Goal: Task Accomplishment & Management: Use online tool/utility

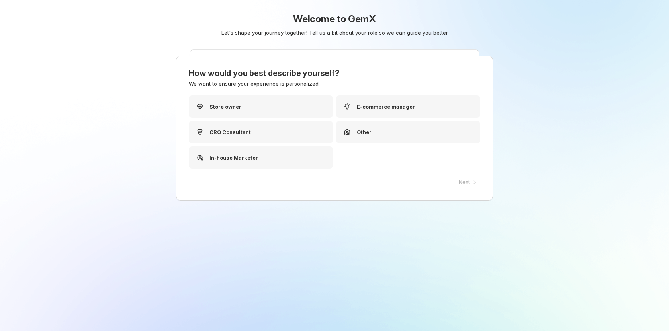
click at [183, 37] on div "Welcome to GemX Let's shape your journey together! Tell us a bit about your rol…" at bounding box center [334, 181] width 397 height 363
click at [241, 104] on div "Store owner" at bounding box center [261, 107] width 144 height 22
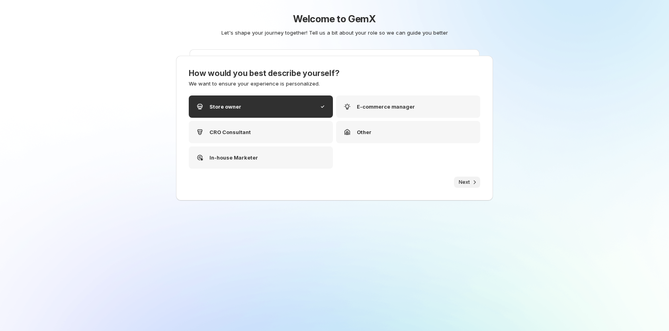
click at [470, 184] on icon "button" at bounding box center [474, 182] width 8 height 8
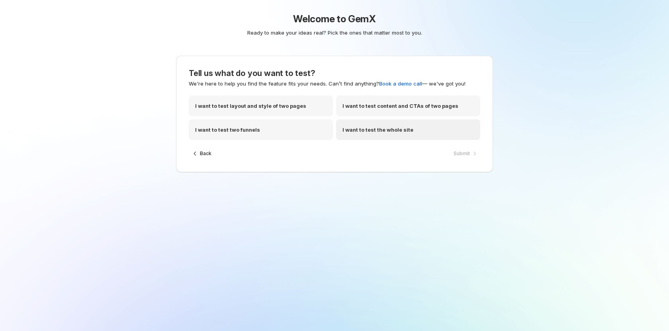
click at [397, 131] on p "I want to test the whole site" at bounding box center [377, 130] width 71 height 8
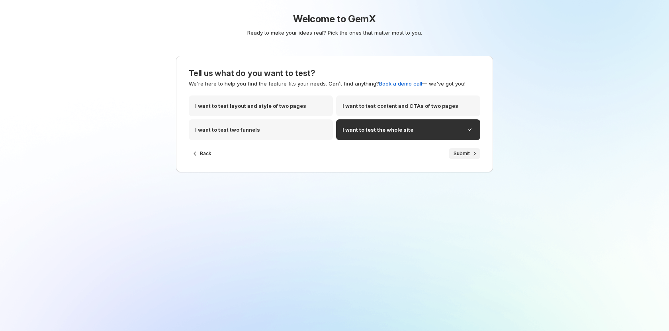
click at [453, 154] on span "Submit" at bounding box center [461, 153] width 16 height 6
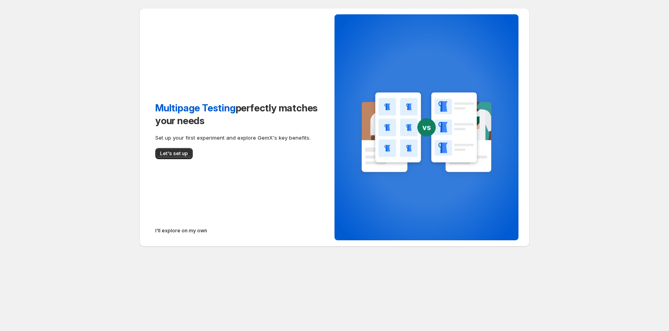
click at [168, 231] on span "I'll explore on my own" at bounding box center [181, 231] width 52 height 6
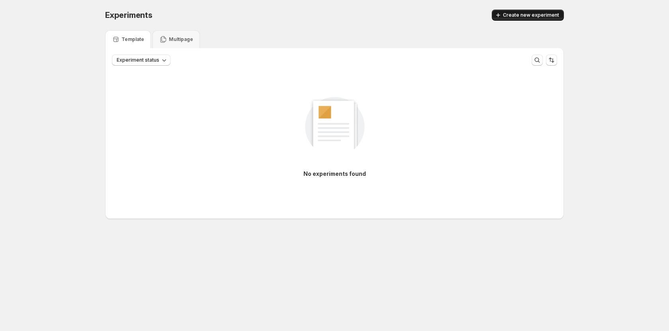
click at [551, 16] on span "Create new experiment" at bounding box center [531, 15] width 56 height 6
click at [502, 9] on div "Experiments. This page is ready Experiments Create new experiment" at bounding box center [334, 15] width 459 height 30
click at [502, 13] on icon "button" at bounding box center [498, 15] width 8 height 8
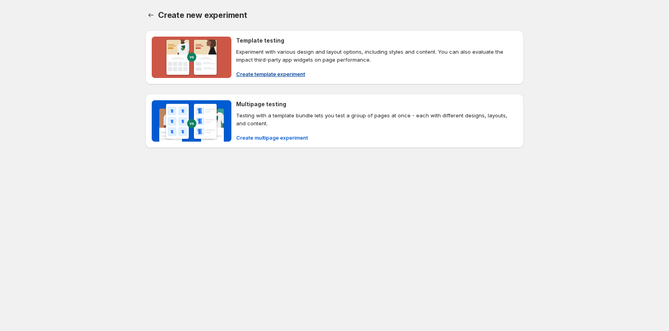
click at [285, 73] on span "Create template experiment" at bounding box center [270, 74] width 69 height 8
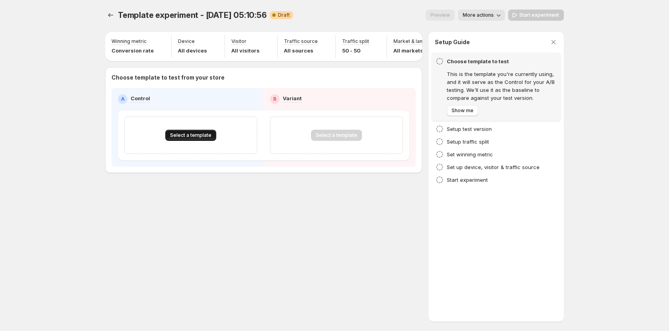
click at [180, 139] on span "Select a template" at bounding box center [190, 135] width 41 height 6
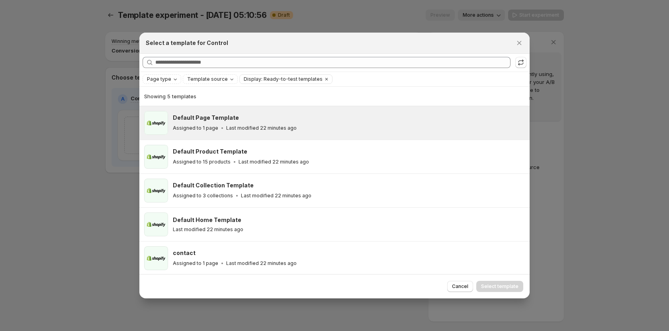
click at [224, 136] on div "Default Page Template Assigned to 1 page Last modified 22 minutes ago" at bounding box center [334, 122] width 390 height 33
click at [497, 286] on span "Select template" at bounding box center [499, 286] width 37 height 6
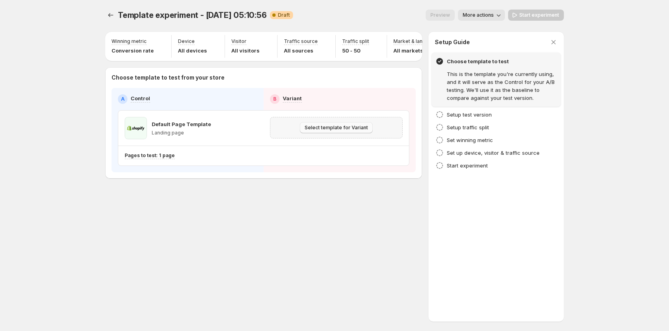
click at [310, 131] on span "Select template for Variant" at bounding box center [335, 128] width 63 height 6
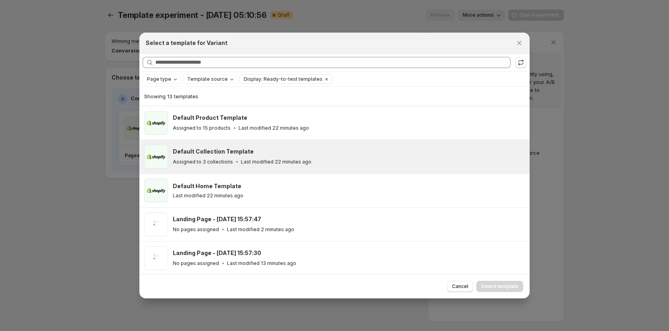
click at [267, 150] on div "Default Collection Template" at bounding box center [347, 152] width 349 height 8
click at [505, 288] on span "Select template" at bounding box center [499, 286] width 37 height 6
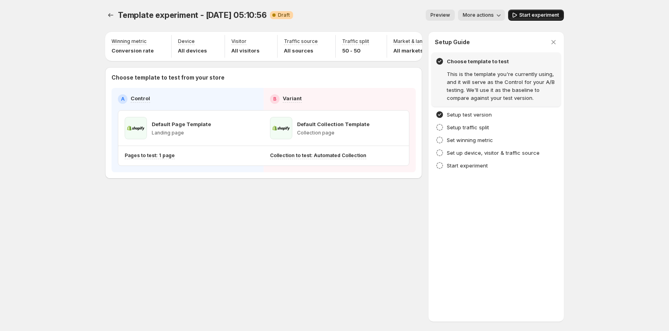
click at [527, 17] on span "Start experiment" at bounding box center [539, 15] width 40 height 6
click at [109, 14] on icon "Experiments" at bounding box center [111, 15] width 8 height 8
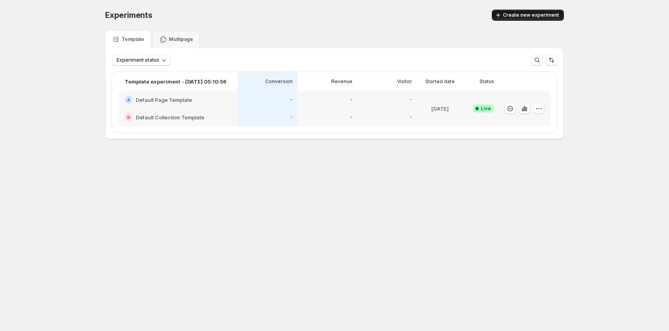
click at [529, 14] on span "Create new experiment" at bounding box center [531, 15] width 56 height 6
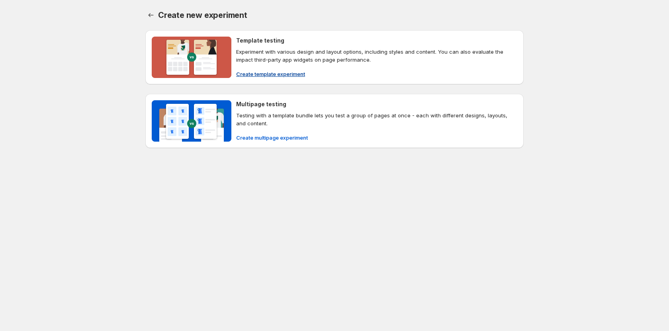
click at [248, 78] on button "Create template experiment" at bounding box center [270, 74] width 78 height 13
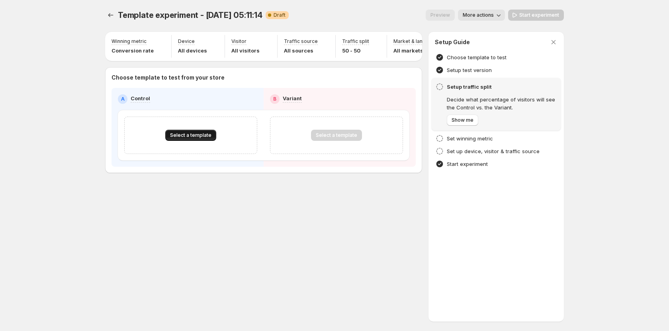
click at [195, 139] on span "Select a template" at bounding box center [190, 135] width 41 height 6
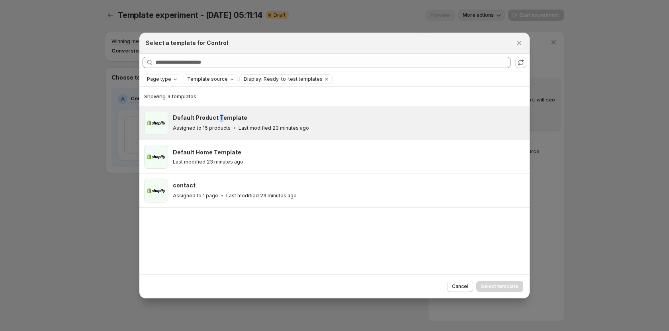
click at [219, 118] on h3 "Default Product Template" at bounding box center [210, 118] width 74 height 8
click at [484, 288] on span "Select template" at bounding box center [499, 286] width 37 height 6
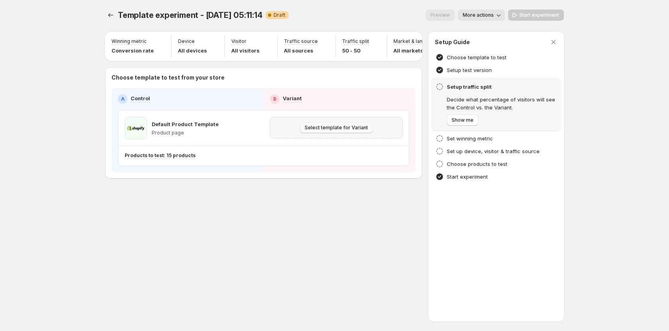
click at [336, 133] on button "Select template for Variant" at bounding box center [336, 127] width 73 height 11
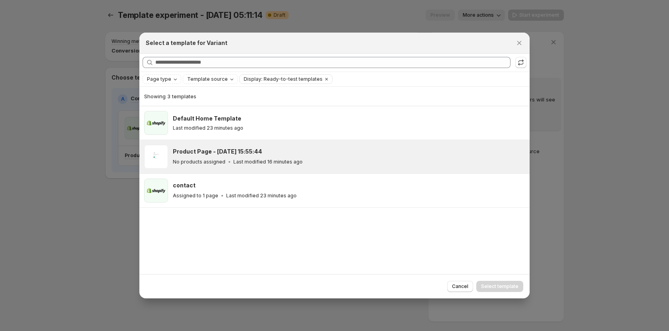
click at [274, 163] on p "Last modified 16 minutes ago" at bounding box center [267, 162] width 69 height 6
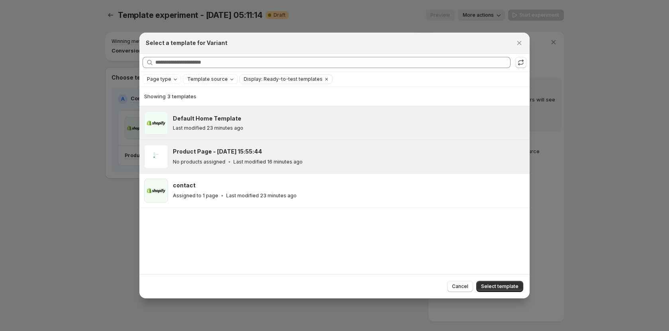
click at [353, 131] on div "Last modified 23 minutes ago" at bounding box center [347, 128] width 349 height 6
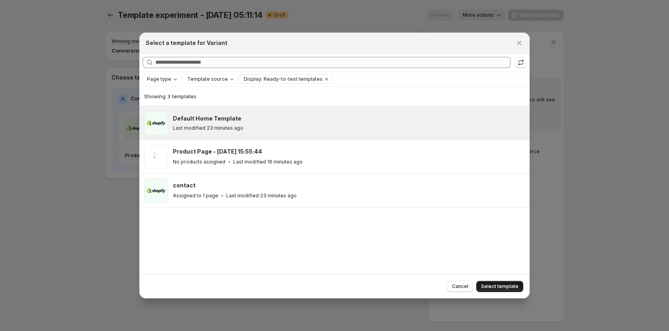
click at [494, 283] on button "Select template" at bounding box center [499, 286] width 47 height 11
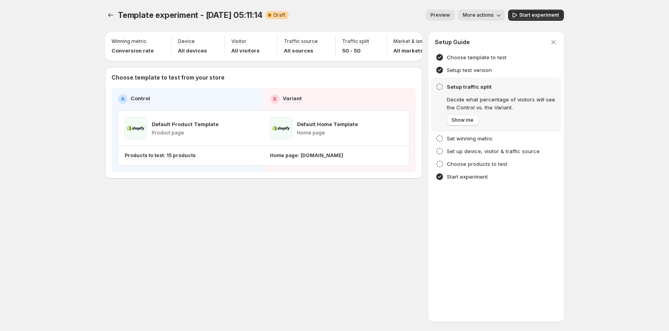
click at [178, 246] on div "Template experiment - Sep 17, 05:11:14. This page is ready Template experiment …" at bounding box center [335, 165] width 478 height 331
click at [544, 17] on span "Start experiment" at bounding box center [539, 15] width 40 height 6
click at [111, 15] on icon "Experiments" at bounding box center [111, 15] width 8 height 8
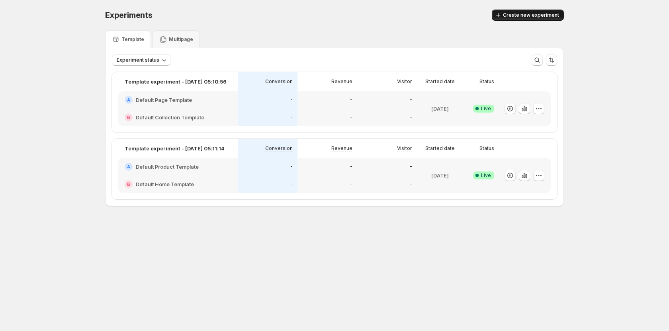
click at [511, 18] on span "Create new experiment" at bounding box center [531, 15] width 56 height 6
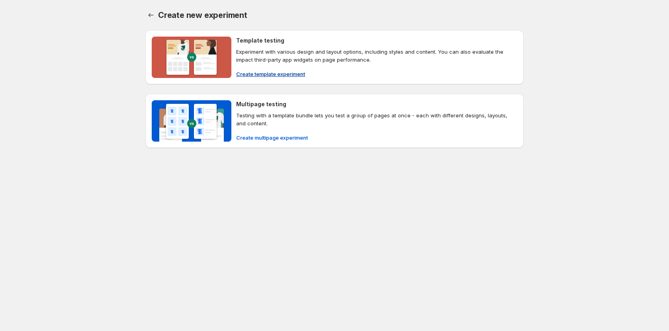
click at [252, 71] on span "Create template experiment" at bounding box center [270, 74] width 69 height 8
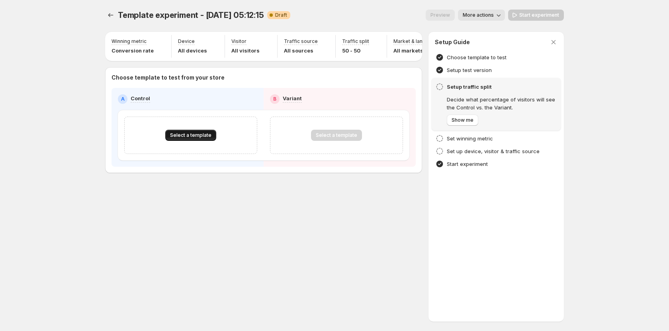
click at [191, 139] on span "Select a template" at bounding box center [190, 135] width 41 height 6
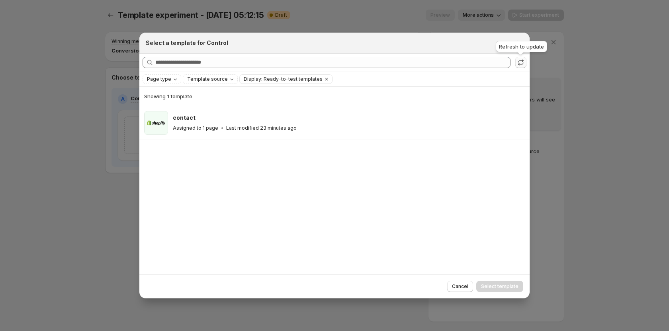
click at [516, 66] on button ":r94:" at bounding box center [520, 62] width 11 height 11
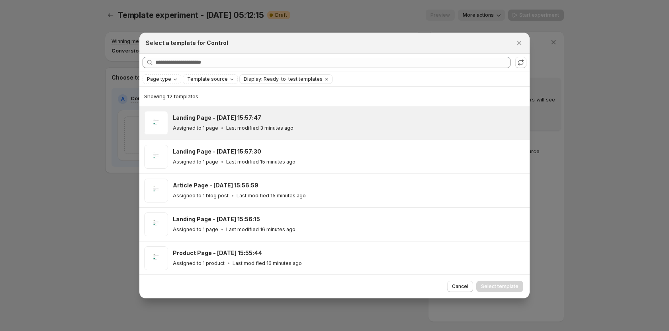
click at [224, 116] on h3 "Landing Page - Sep 17, 15:57:47" at bounding box center [217, 118] width 88 height 8
click at [501, 285] on span "Select template" at bounding box center [499, 286] width 37 height 6
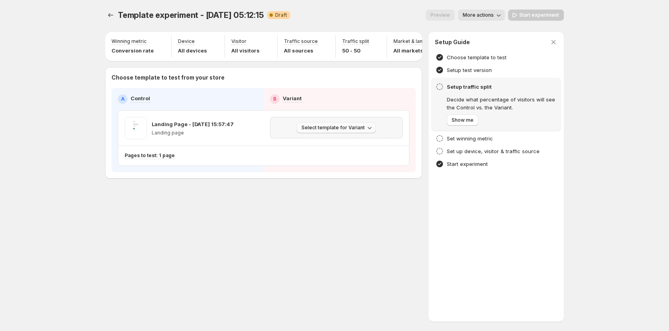
click at [346, 131] on span "Select template for Variant" at bounding box center [332, 128] width 63 height 6
click at [344, 161] on span "Create Variant based on Control" at bounding box center [337, 162] width 81 height 6
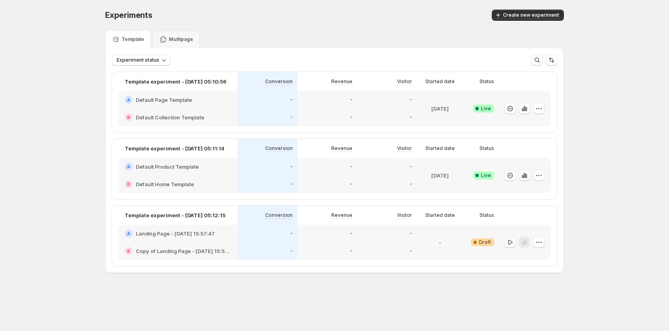
click at [511, 242] on icon "button" at bounding box center [510, 242] width 8 height 8
click at [537, 15] on span "Create new experiment" at bounding box center [531, 15] width 56 height 6
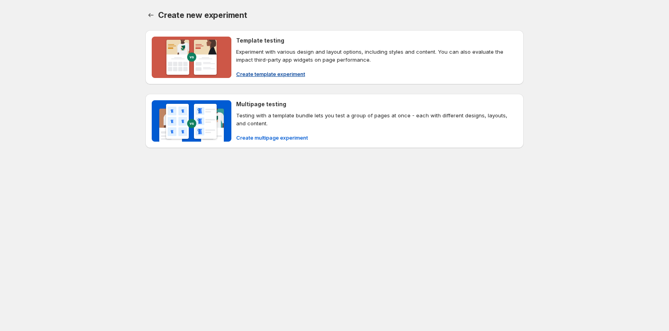
click at [282, 72] on span "Create template experiment" at bounding box center [270, 74] width 69 height 8
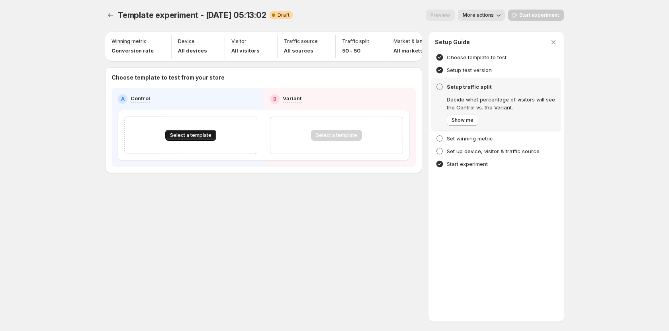
click at [184, 136] on button "Select a template" at bounding box center [190, 135] width 51 height 11
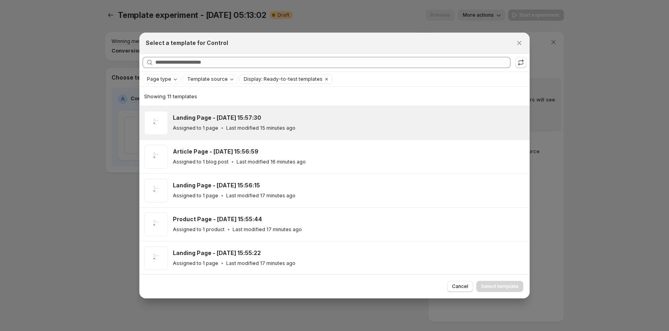
click at [228, 119] on h3 "Landing Page - Sep 17, 15:57:30" at bounding box center [217, 118] width 88 height 8
click at [495, 287] on span "Select template" at bounding box center [499, 286] width 37 height 6
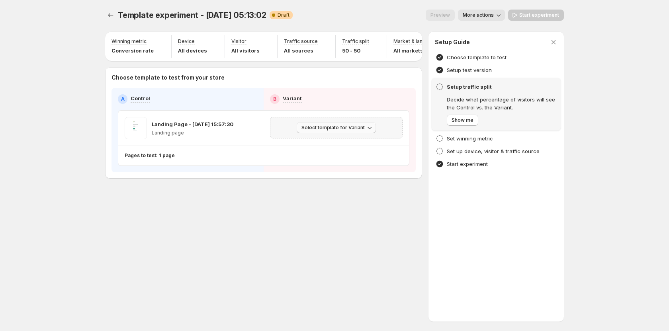
click at [352, 129] on button "Select template for Variant" at bounding box center [336, 127] width 79 height 11
click at [330, 164] on span "Create Variant based on Control" at bounding box center [337, 162] width 81 height 6
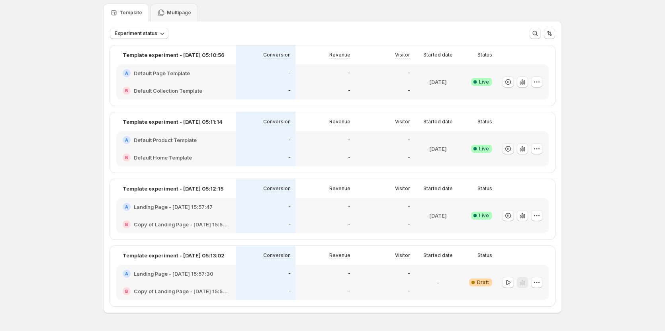
scroll to position [52, 0]
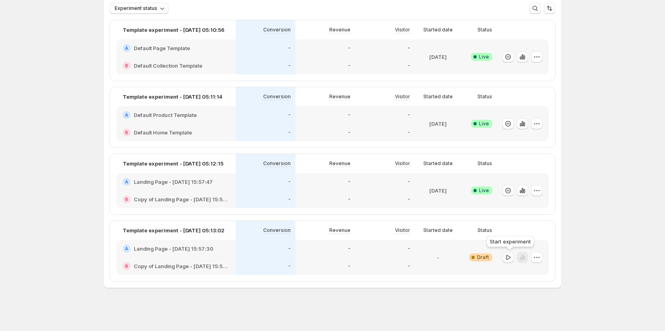
click at [512, 258] on icon "button" at bounding box center [508, 258] width 8 height 8
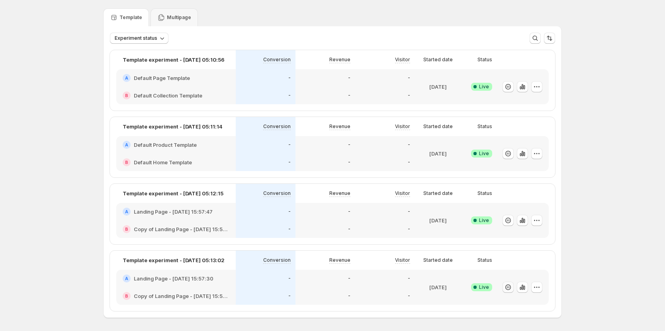
scroll to position [0, 0]
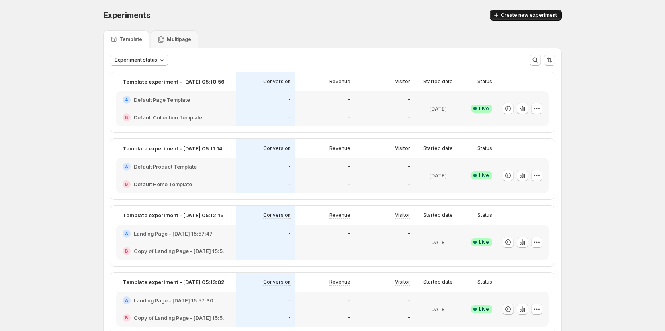
click at [538, 15] on span "Create new experiment" at bounding box center [529, 15] width 56 height 6
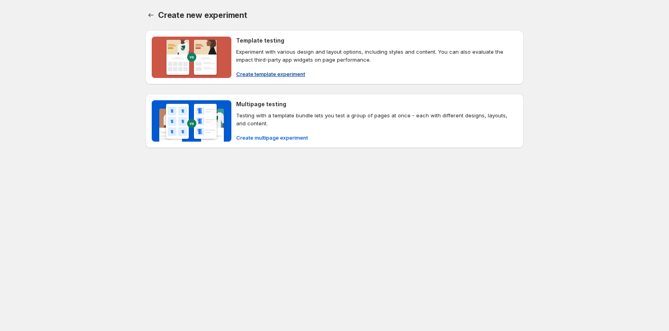
click at [272, 74] on span "Create template experiment" at bounding box center [270, 74] width 69 height 8
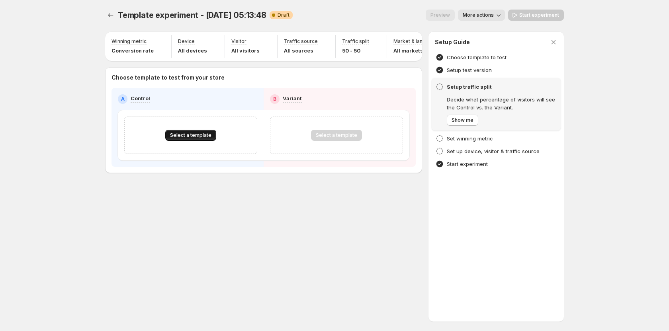
click at [193, 141] on button "Select a template" at bounding box center [190, 135] width 51 height 11
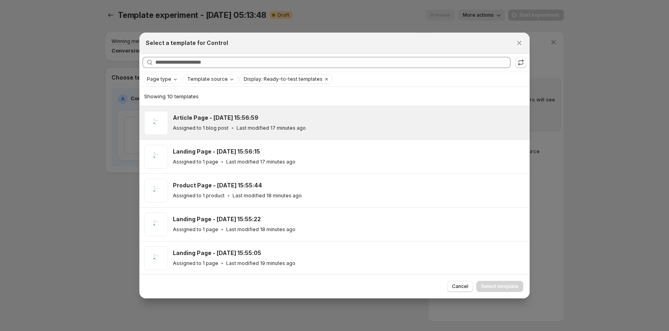
click at [226, 122] on div "Article Page - Sep 17, 15:56:59 Assigned to 1 blog post Last modified 17 minute…" at bounding box center [347, 123] width 349 height 18
drag, startPoint x: 489, startPoint y: 288, endPoint x: 488, endPoint y: 278, distance: 10.4
click at [489, 289] on span "Select template" at bounding box center [499, 286] width 37 height 6
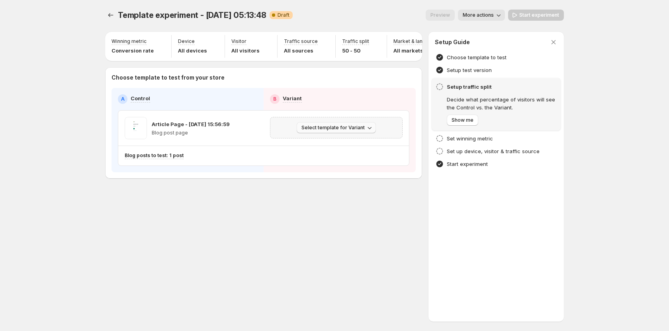
click at [348, 128] on button "Select template for Variant" at bounding box center [336, 127] width 79 height 11
click at [348, 162] on span "Create Variant based on Control" at bounding box center [337, 162] width 81 height 6
click at [523, 14] on span "Start experiment" at bounding box center [539, 15] width 40 height 6
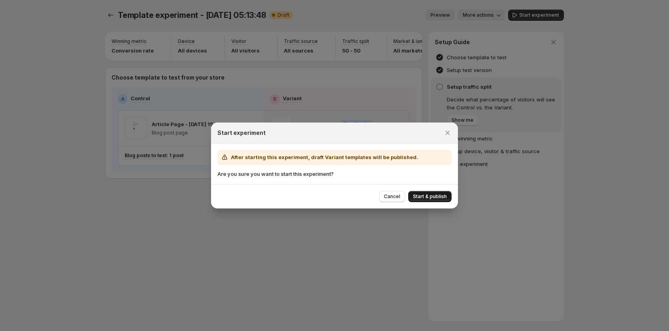
click at [421, 196] on span "Start & publish" at bounding box center [430, 196] width 34 height 6
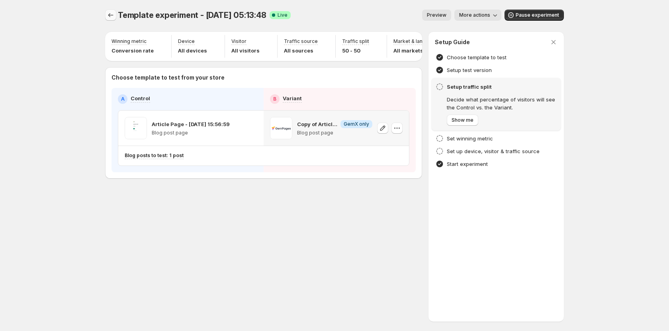
click at [108, 13] on icon "Experiments" at bounding box center [111, 15] width 8 height 8
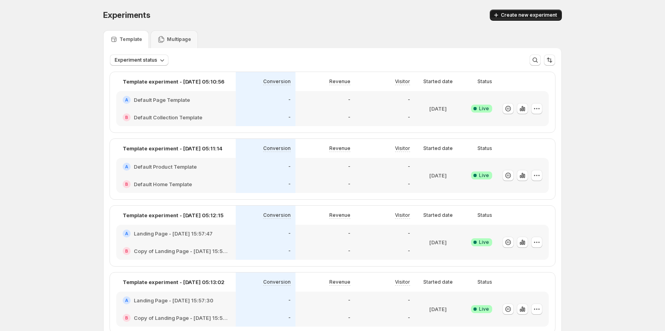
click at [530, 17] on span "Create new experiment" at bounding box center [529, 15] width 56 height 6
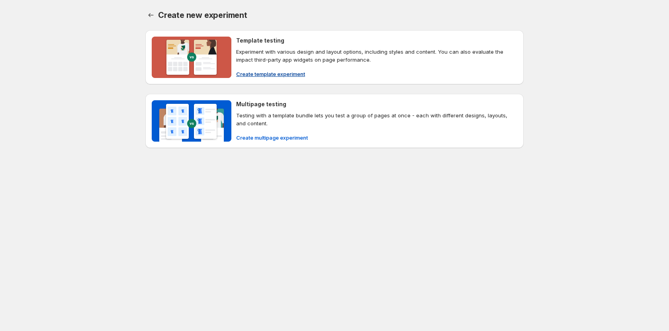
click at [286, 76] on span "Create template experiment" at bounding box center [270, 74] width 69 height 8
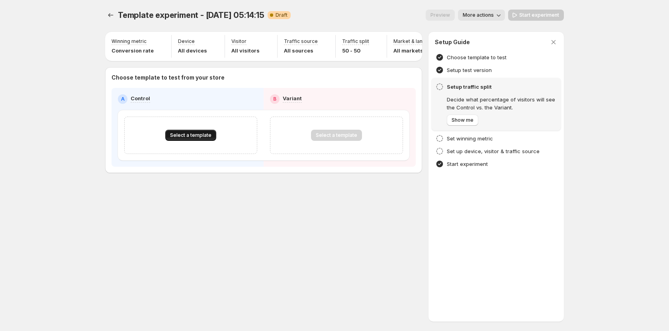
click at [195, 137] on span "Select a template" at bounding box center [190, 135] width 41 height 6
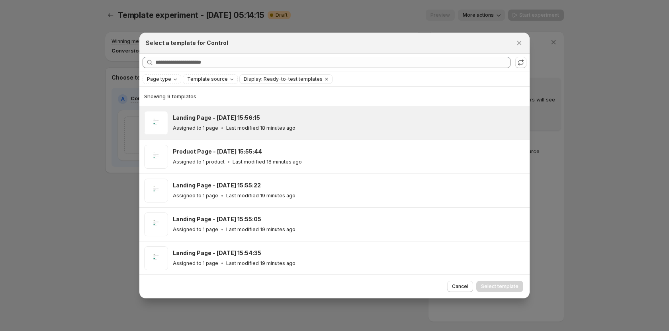
click at [229, 126] on p "Last modified 18 minutes ago" at bounding box center [260, 128] width 69 height 6
click at [489, 285] on span "Select template" at bounding box center [499, 286] width 37 height 6
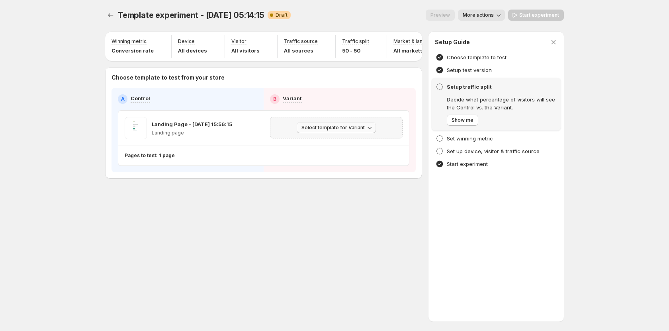
click at [326, 131] on span "Select template for Variant" at bounding box center [332, 128] width 63 height 6
click at [334, 158] on span "Create Variant based on Control" at bounding box center [337, 162] width 81 height 8
click at [111, 16] on icon "Experiments" at bounding box center [111, 15] width 8 height 8
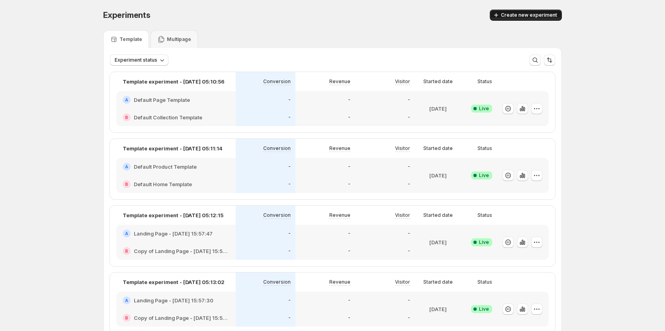
click at [529, 16] on span "Create new experiment" at bounding box center [529, 15] width 56 height 6
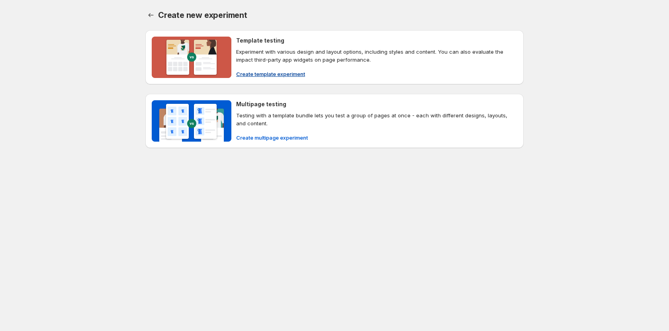
click at [269, 74] on span "Create template experiment" at bounding box center [270, 74] width 69 height 8
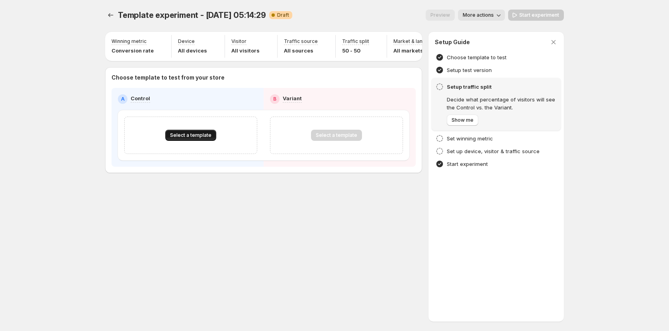
click at [199, 139] on span "Select a template" at bounding box center [190, 135] width 41 height 6
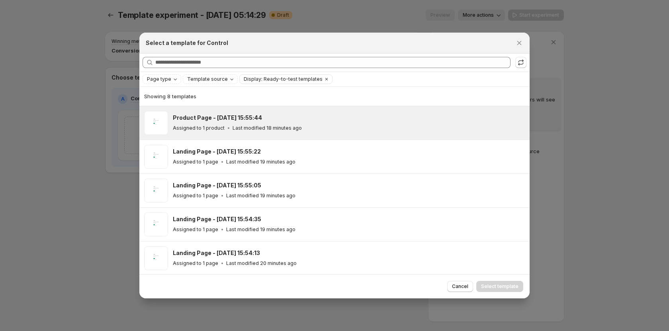
click at [215, 129] on p "Assigned to 1 product" at bounding box center [199, 128] width 52 height 6
click at [493, 284] on span "Select template" at bounding box center [499, 286] width 37 height 6
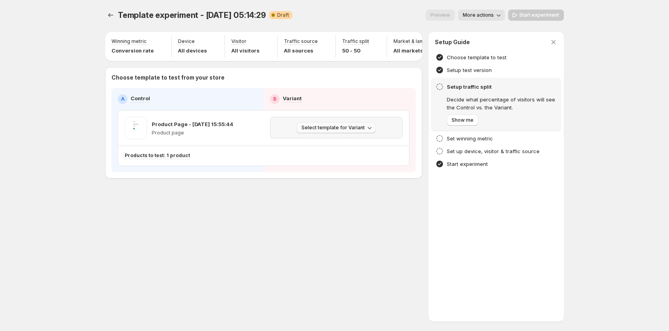
click at [350, 127] on button "Select template for Variant" at bounding box center [336, 127] width 79 height 11
click at [334, 161] on span "Create Variant based on Control" at bounding box center [337, 162] width 81 height 6
click at [109, 16] on icon "Experiments" at bounding box center [111, 15] width 8 height 8
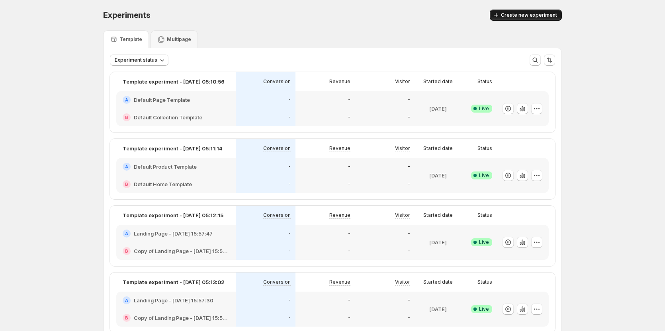
click at [529, 11] on button "Create new experiment" at bounding box center [526, 15] width 72 height 11
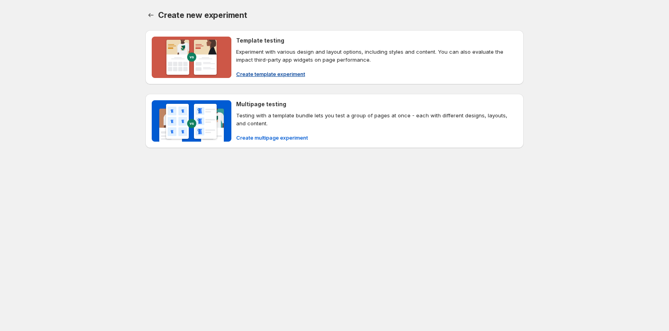
click at [263, 68] on button "Create template experiment" at bounding box center [270, 74] width 78 height 13
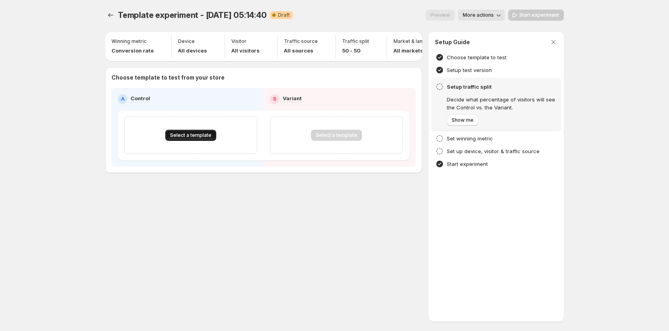
click at [201, 139] on span "Select a template" at bounding box center [190, 135] width 41 height 6
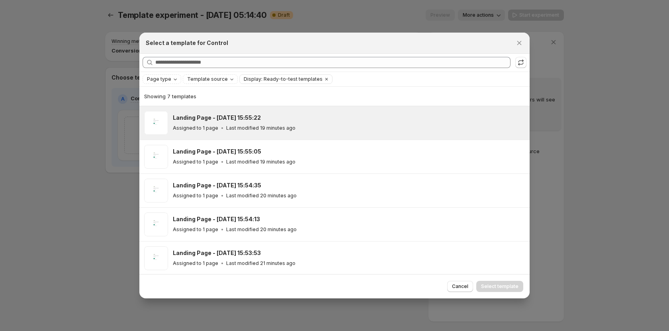
click at [209, 118] on h3 "Landing Page - Sep 17, 15:55:22" at bounding box center [217, 118] width 88 height 8
click at [500, 283] on button "Select template" at bounding box center [499, 286] width 47 height 11
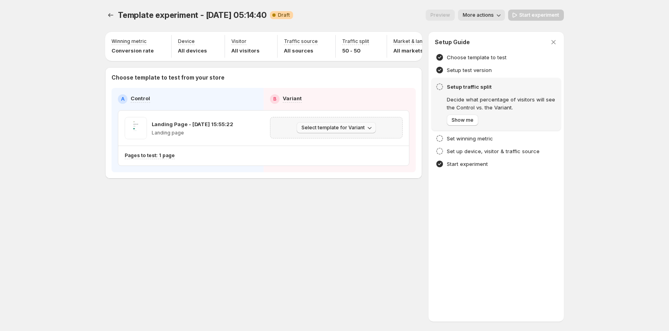
click at [324, 131] on span "Select template for Variant" at bounding box center [332, 128] width 63 height 6
click at [320, 160] on span "Create Variant based on Control" at bounding box center [337, 162] width 81 height 6
click at [108, 13] on icon "Experiments" at bounding box center [111, 15] width 8 height 8
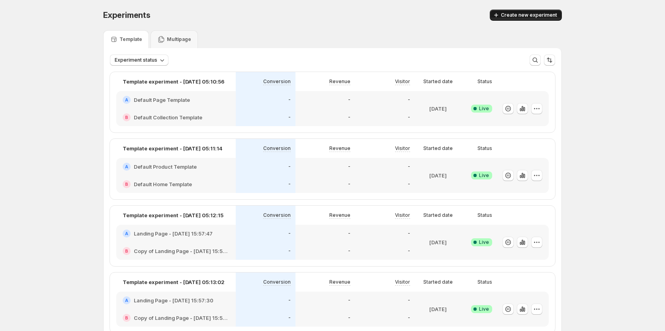
click at [528, 10] on button "Create new experiment" at bounding box center [526, 15] width 72 height 11
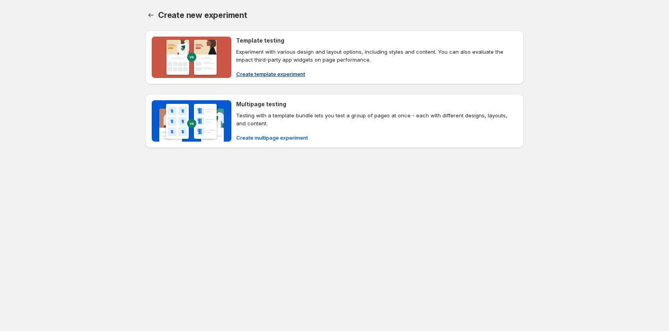
click at [272, 74] on span "Create template experiment" at bounding box center [270, 74] width 69 height 8
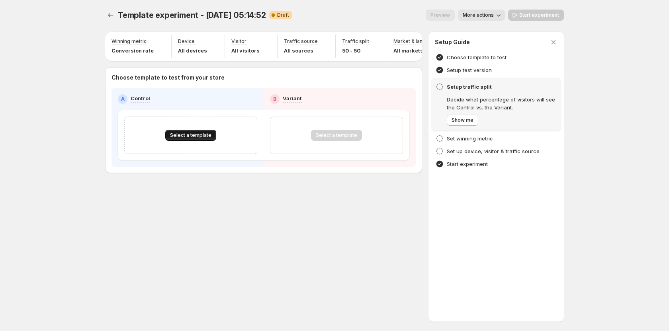
drag, startPoint x: 166, startPoint y: 133, endPoint x: 170, endPoint y: 134, distance: 4.1
click at [166, 133] on div "Select a template" at bounding box center [190, 135] width 133 height 37
click at [179, 138] on span "Select a template" at bounding box center [190, 135] width 41 height 6
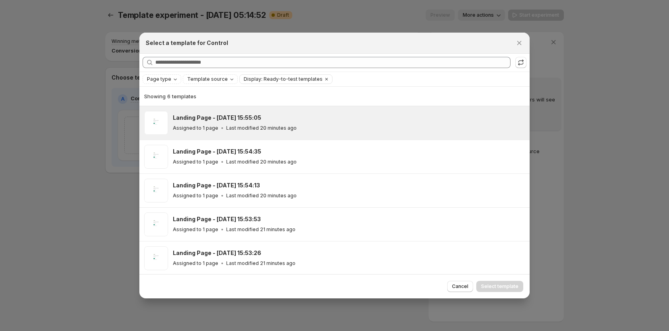
click at [248, 134] on div "Landing Page - Sep 17, 15:55:05 Assigned to 1 page Last modified 20 minutes ago" at bounding box center [349, 123] width 352 height 24
click at [486, 287] on span "Select template" at bounding box center [499, 286] width 37 height 6
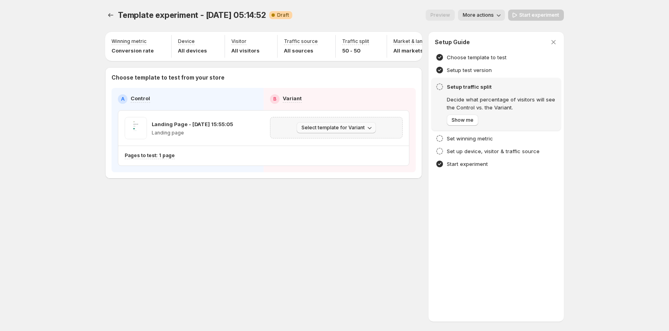
click at [311, 129] on button "Select template for Variant" at bounding box center [336, 127] width 79 height 11
click at [328, 167] on button "Create Variant based on Control" at bounding box center [338, 161] width 86 height 13
click at [109, 15] on icon "Experiments" at bounding box center [110, 15] width 5 height 4
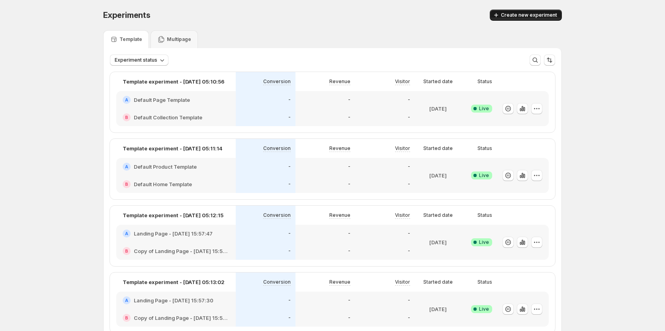
click at [536, 14] on span "Create new experiment" at bounding box center [529, 15] width 56 height 6
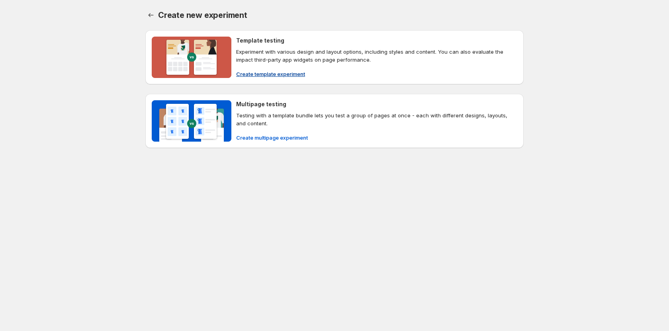
click at [254, 76] on span "Create template experiment" at bounding box center [270, 74] width 69 height 8
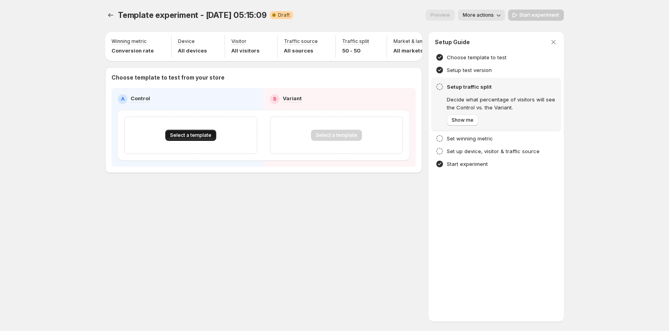
click at [181, 139] on span "Select a template" at bounding box center [190, 135] width 41 height 6
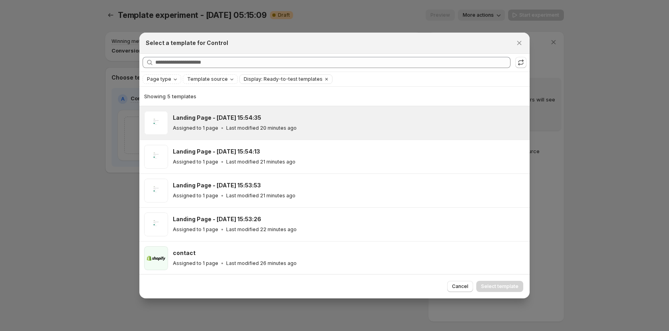
click at [212, 132] on div "Assigned to 1 page Last modified 20 minutes ago" at bounding box center [347, 128] width 349 height 8
click at [496, 286] on span "Select template" at bounding box center [499, 286] width 37 height 6
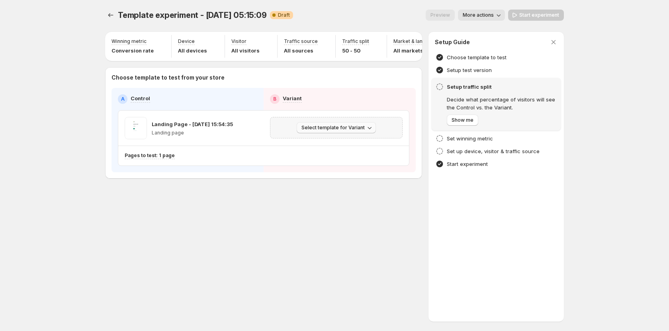
drag, startPoint x: 352, startPoint y: 132, endPoint x: 348, endPoint y: 136, distance: 5.6
click at [352, 131] on span "Select template for Variant" at bounding box center [332, 128] width 63 height 6
click at [337, 160] on span "Create Variant based on Control" at bounding box center [337, 162] width 81 height 6
click at [110, 12] on icon "Experiments" at bounding box center [111, 15] width 8 height 8
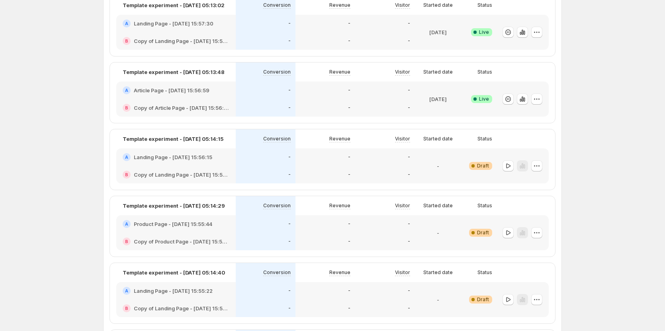
scroll to position [279, 0]
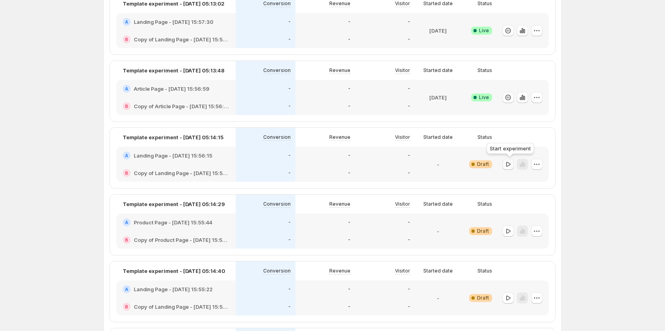
click at [507, 165] on icon "button" at bounding box center [508, 164] width 8 height 8
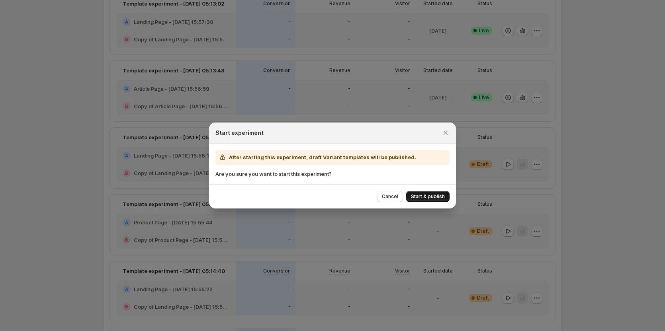
click at [427, 197] on span "Start & publish" at bounding box center [428, 196] width 34 height 6
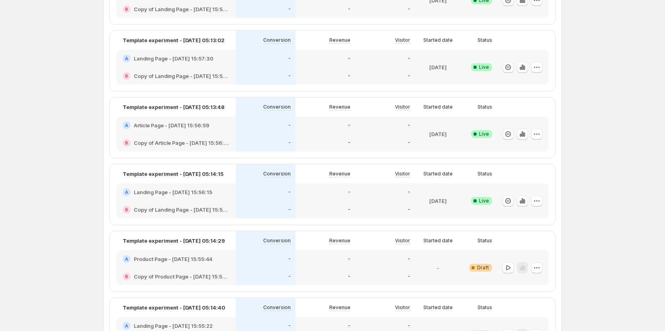
scroll to position [282, 0]
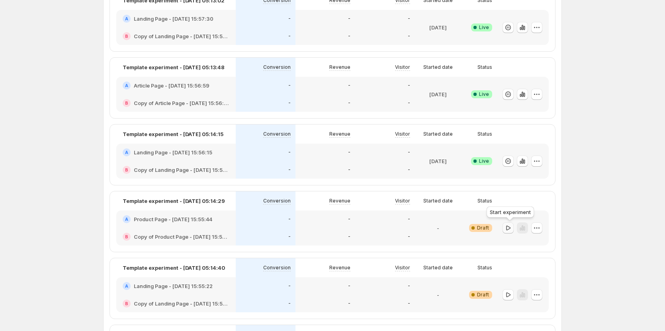
click at [512, 231] on icon "button" at bounding box center [508, 228] width 8 height 8
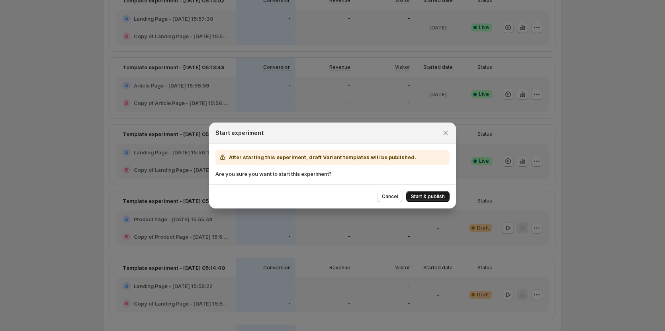
click at [424, 192] on button "Start & publish" at bounding box center [427, 196] width 43 height 11
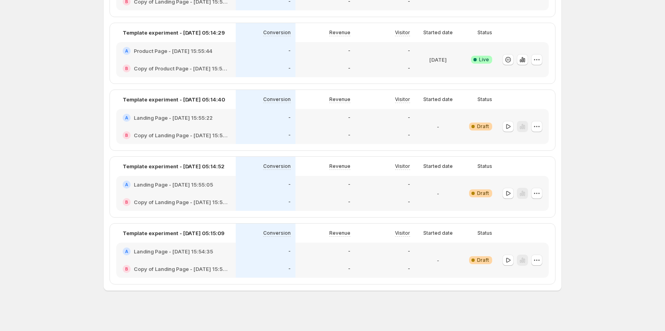
scroll to position [453, 0]
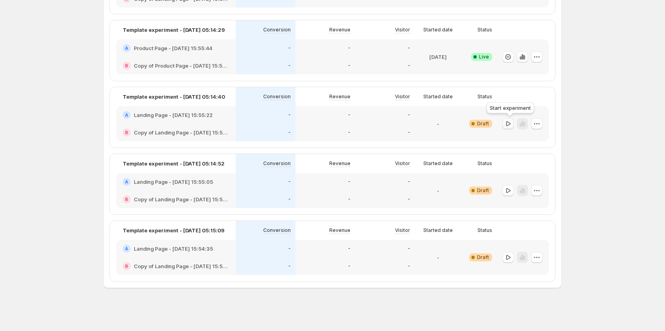
click at [509, 121] on icon "button" at bounding box center [508, 124] width 8 height 8
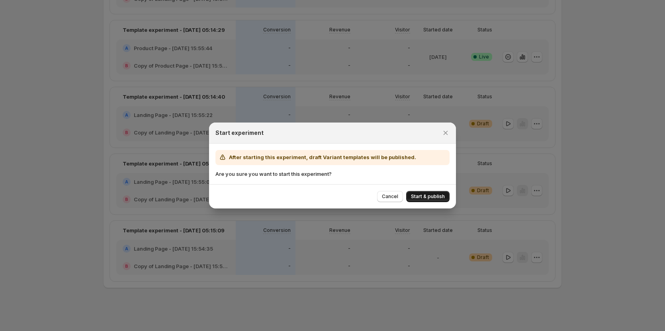
click at [420, 199] on span "Start & publish" at bounding box center [428, 196] width 34 height 6
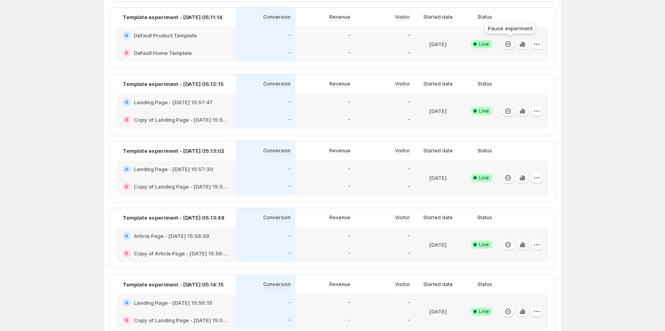
scroll to position [0, 0]
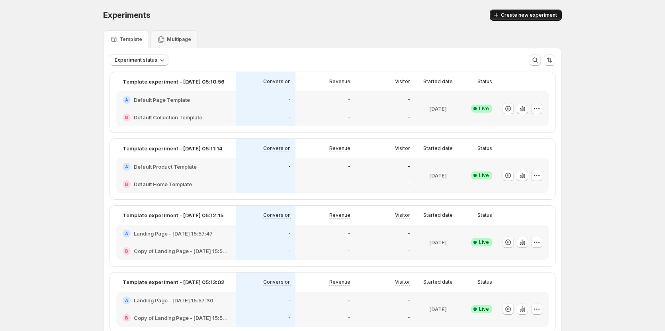
click at [535, 13] on span "Create new experiment" at bounding box center [529, 15] width 56 height 6
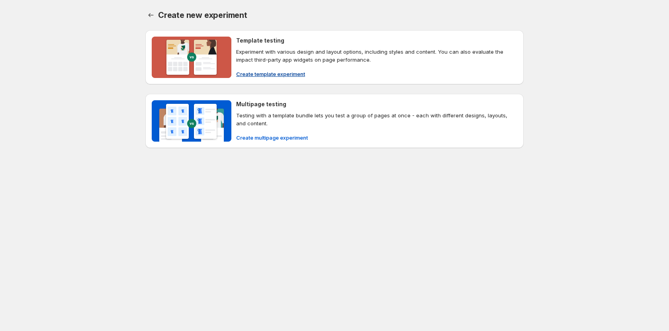
click at [281, 78] on button "Create template experiment" at bounding box center [270, 74] width 78 height 13
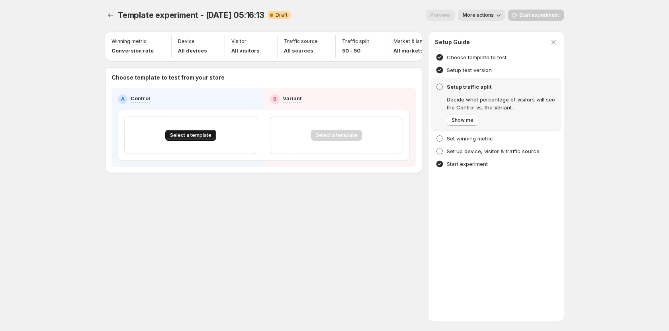
click at [193, 139] on span "Select a template" at bounding box center [190, 135] width 41 height 6
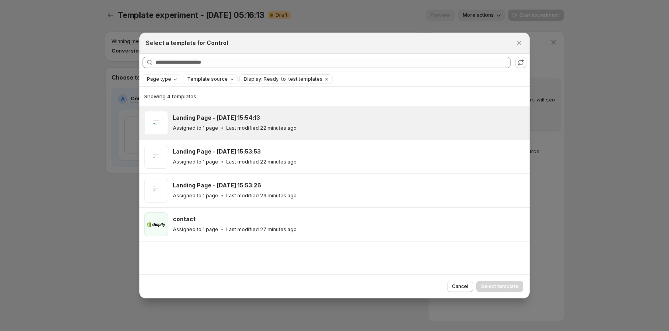
click at [226, 128] on p "Last modified 22 minutes ago" at bounding box center [261, 128] width 70 height 6
click at [495, 287] on span "Select template" at bounding box center [499, 286] width 37 height 6
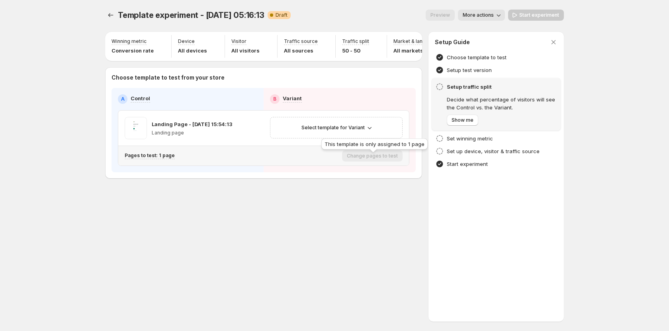
click at [348, 138] on div "This template is only assigned to 1 page" at bounding box center [374, 146] width 109 height 18
click at [345, 131] on span "Select template for Variant" at bounding box center [332, 128] width 63 height 6
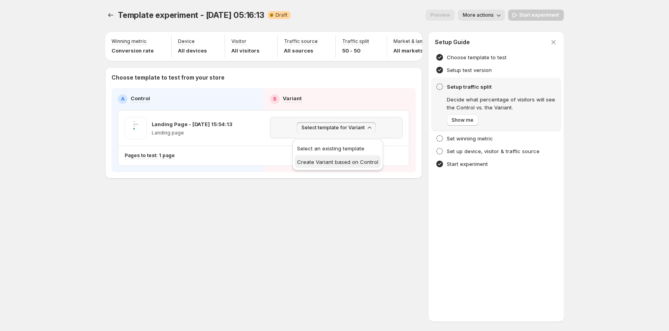
click at [319, 160] on span "Create Variant based on Control" at bounding box center [337, 162] width 81 height 6
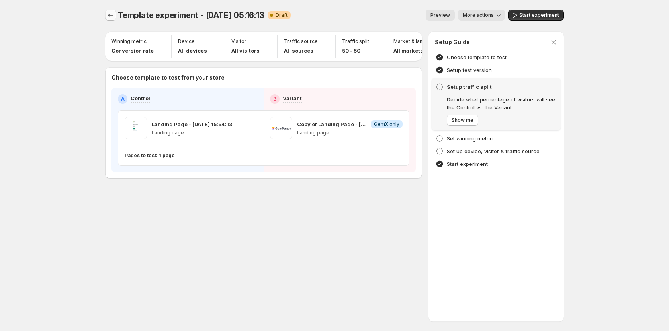
click at [112, 16] on icon "Experiments" at bounding box center [111, 15] width 8 height 8
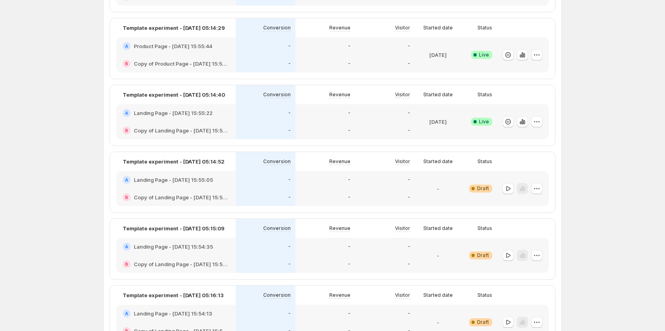
scroll to position [478, 0]
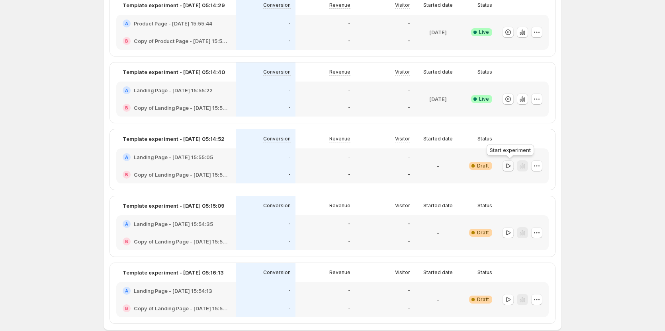
click at [510, 167] on icon "button" at bounding box center [508, 166] width 8 height 8
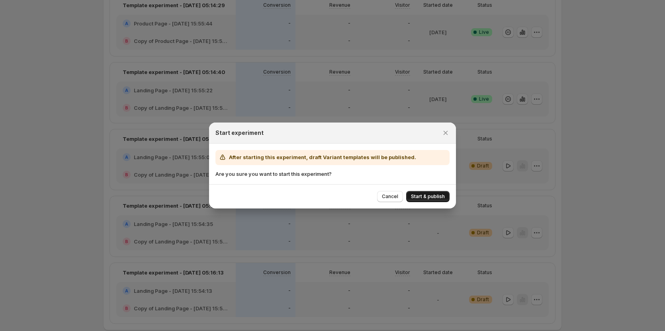
click at [424, 197] on span "Start & publish" at bounding box center [428, 196] width 34 height 6
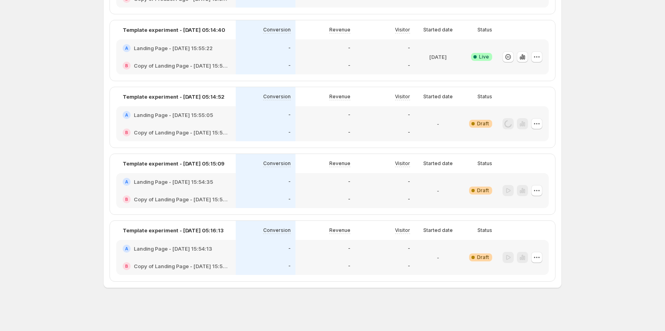
scroll to position [520, 0]
click at [511, 191] on icon "button" at bounding box center [508, 191] width 8 height 8
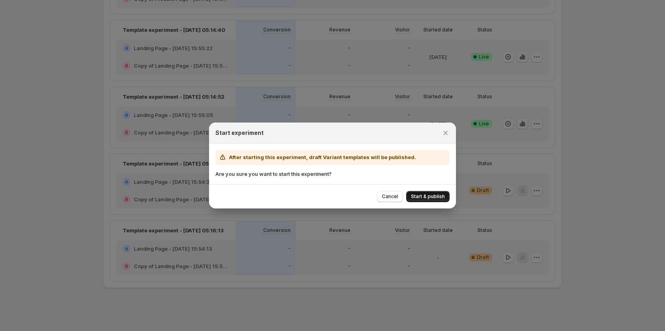
click at [418, 196] on span "Start & publish" at bounding box center [428, 196] width 34 height 6
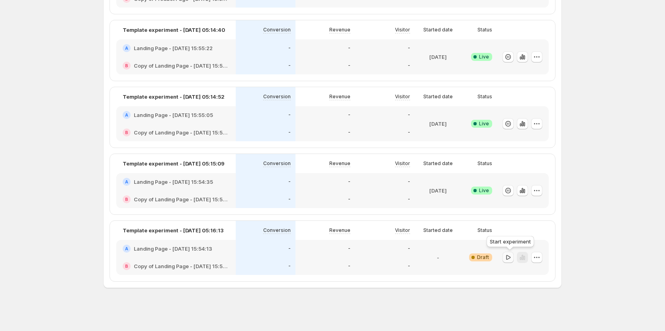
click at [510, 258] on icon "button" at bounding box center [508, 258] width 8 height 8
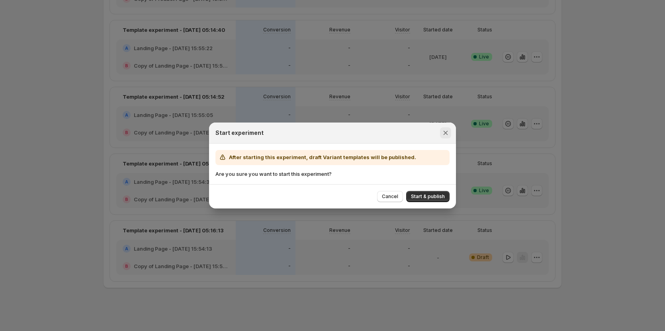
click at [447, 134] on icon "Close" at bounding box center [445, 133] width 4 height 4
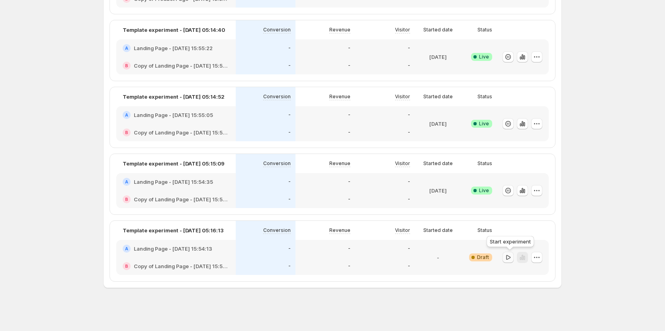
click at [506, 257] on icon "button" at bounding box center [508, 258] width 8 height 8
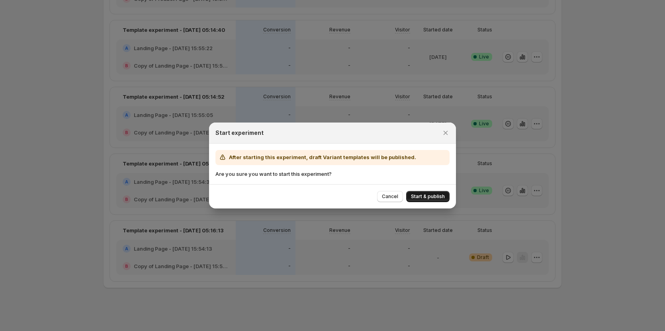
click at [427, 202] on button "Start & publish" at bounding box center [427, 196] width 43 height 11
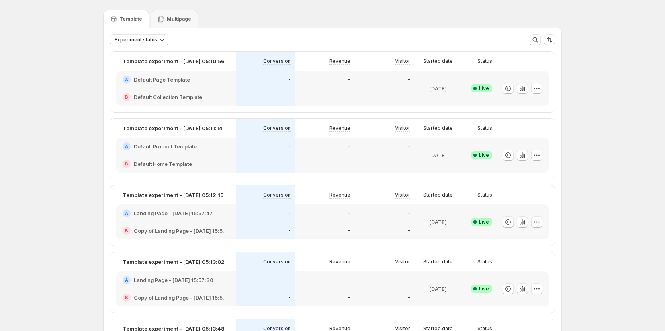
scroll to position [0, 0]
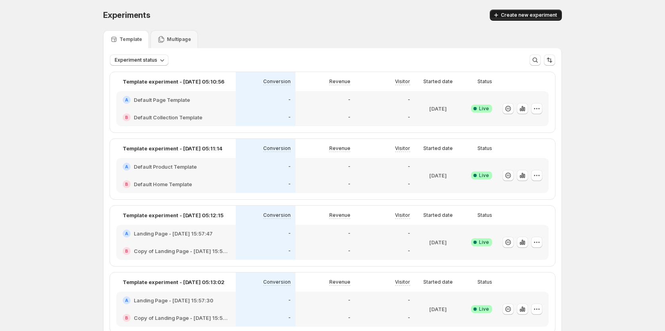
click at [526, 11] on button "Create new experiment" at bounding box center [526, 15] width 72 height 11
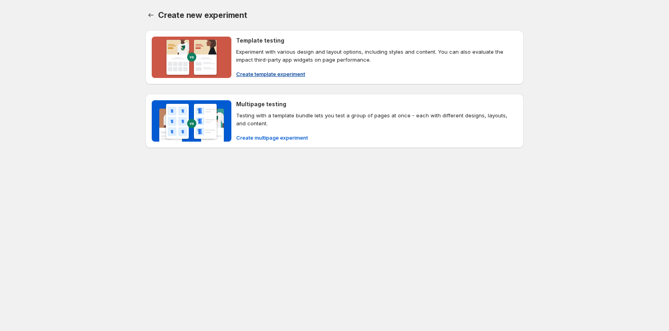
click at [293, 71] on span "Create template experiment" at bounding box center [270, 74] width 69 height 8
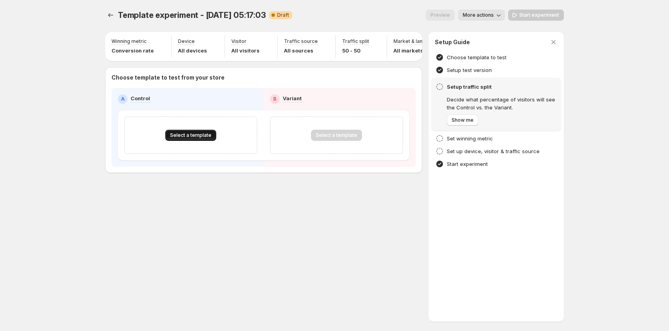
click at [193, 139] on span "Select a template" at bounding box center [190, 135] width 41 height 6
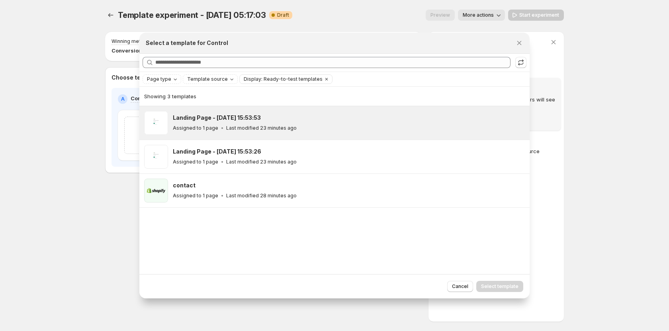
click at [230, 127] on p "Last modified 23 minutes ago" at bounding box center [261, 128] width 70 height 6
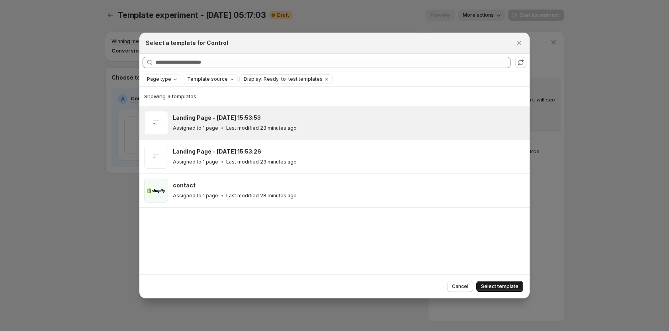
click at [505, 285] on span "Select template" at bounding box center [499, 286] width 37 height 6
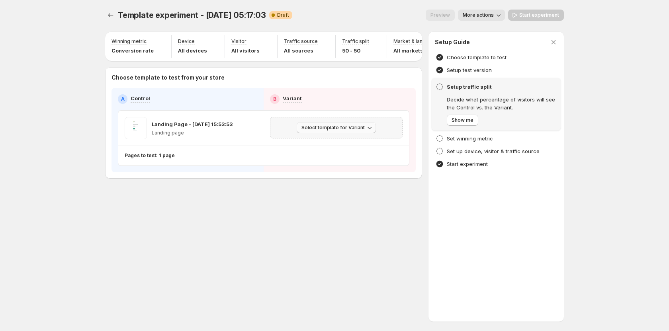
click at [328, 131] on span "Select template for Variant" at bounding box center [332, 128] width 63 height 6
click at [330, 159] on span "Create Variant based on Control" at bounding box center [337, 162] width 81 height 6
click at [517, 15] on icon "button" at bounding box center [514, 15] width 4 height 5
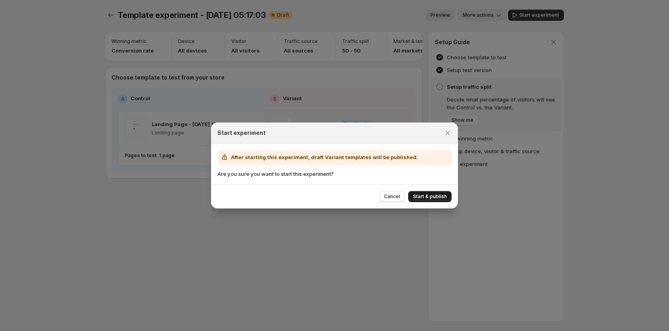
click at [414, 197] on span "Start & publish" at bounding box center [430, 196] width 34 height 6
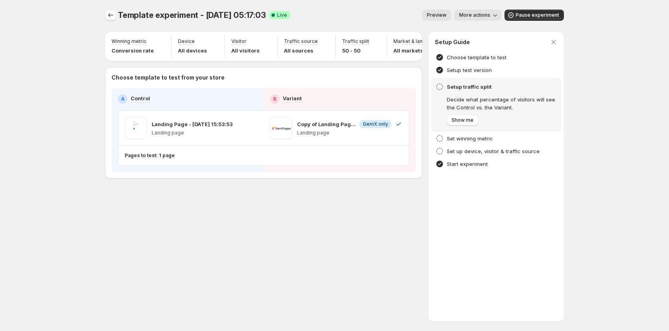
click at [107, 17] on icon "Experiments" at bounding box center [111, 15] width 8 height 8
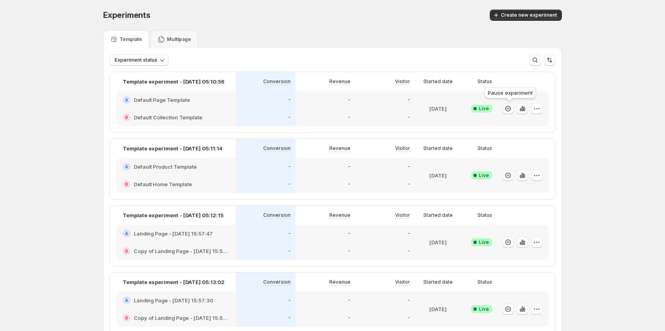
scroll to position [40, 0]
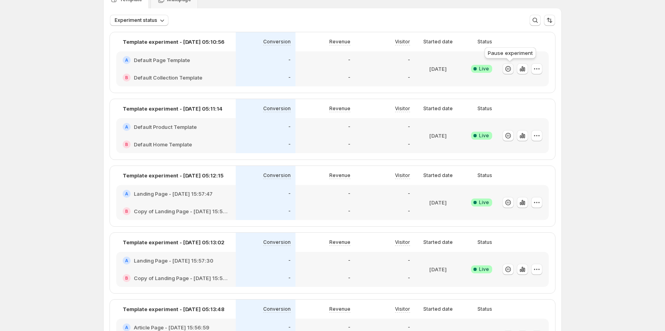
click at [510, 64] on button "button" at bounding box center [507, 68] width 11 height 11
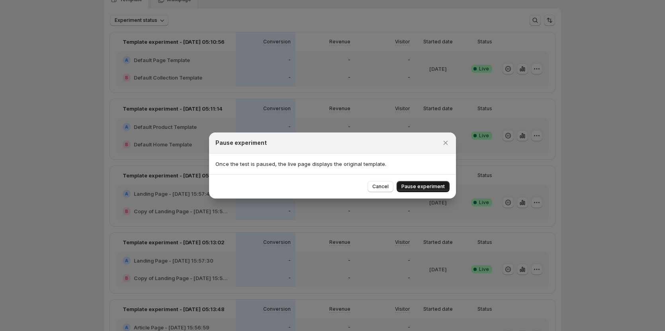
click at [419, 183] on button "Pause experiment" at bounding box center [422, 186] width 53 height 11
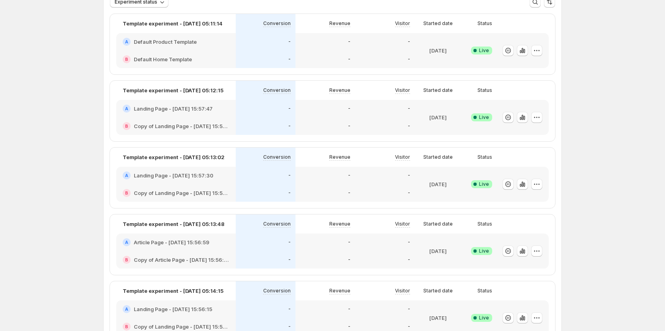
scroll to position [0, 0]
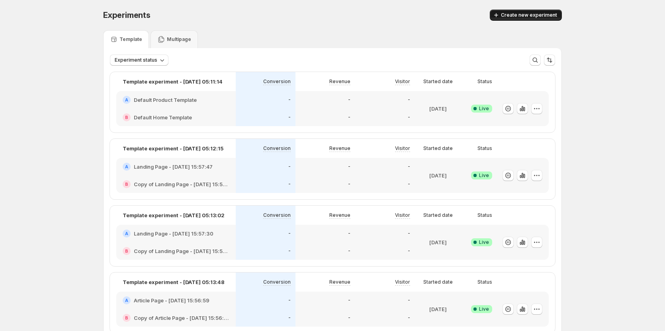
click at [524, 12] on span "Create new experiment" at bounding box center [529, 15] width 56 height 6
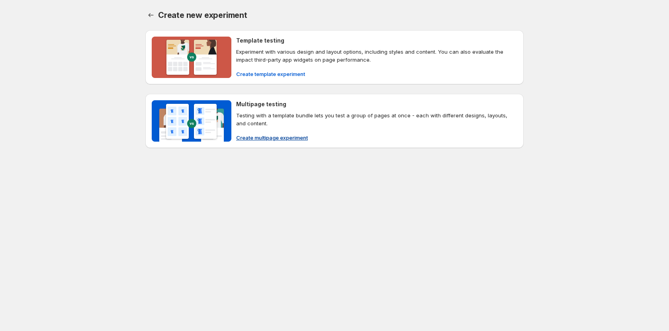
click at [240, 137] on span "Create multipage experiment" at bounding box center [272, 138] width 72 height 8
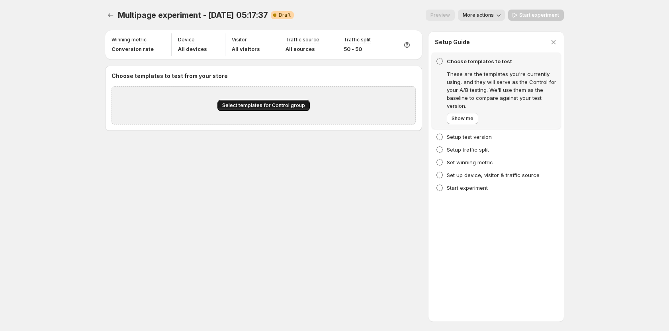
click at [236, 100] on button "Select templates for Control group" at bounding box center [263, 105] width 92 height 11
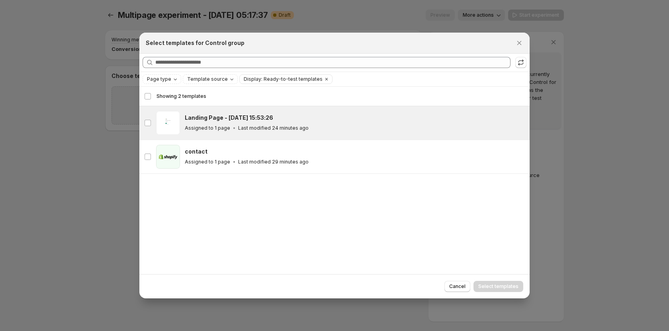
click at [213, 128] on p "Assigned to 1 page" at bounding box center [207, 128] width 45 height 6
click at [496, 285] on button "Select templates" at bounding box center [498, 286] width 50 height 11
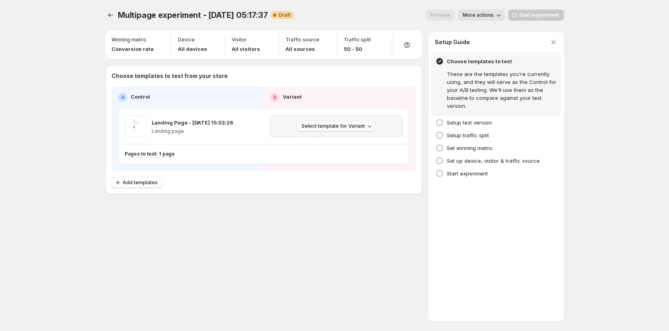
click at [349, 126] on span "Select template for Variant" at bounding box center [332, 126] width 63 height 6
click at [333, 156] on span "Create Variant based on Control" at bounding box center [337, 156] width 81 height 6
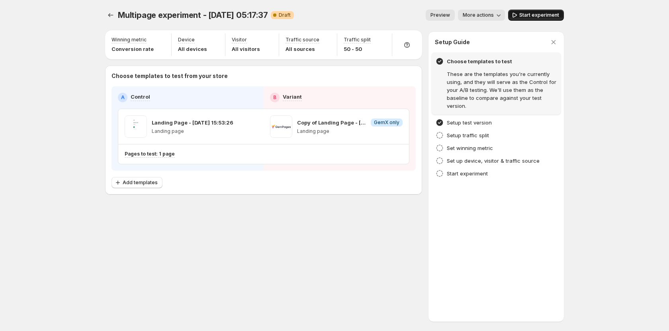
click at [542, 14] on span "Start experiment" at bounding box center [539, 15] width 40 height 6
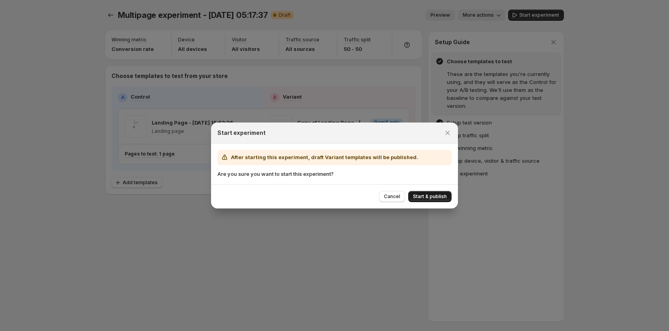
click at [411, 196] on button "Start & publish" at bounding box center [429, 196] width 43 height 11
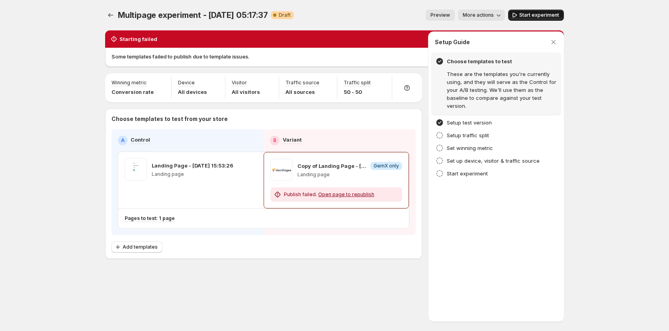
click at [531, 10] on button "Start experiment" at bounding box center [536, 15] width 56 height 11
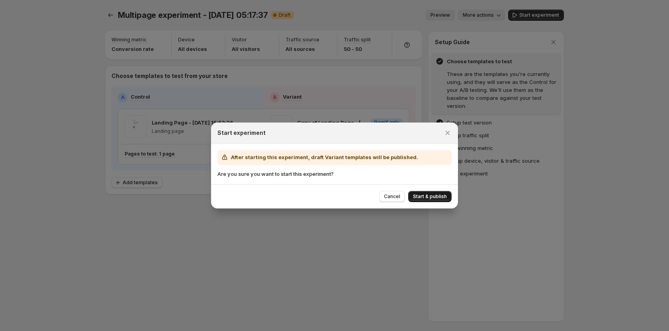
click at [436, 194] on span "Start & publish" at bounding box center [430, 196] width 34 height 6
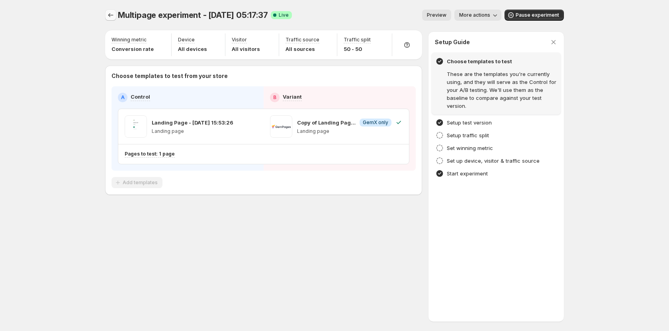
click at [109, 14] on icon "Experiments" at bounding box center [111, 15] width 8 height 8
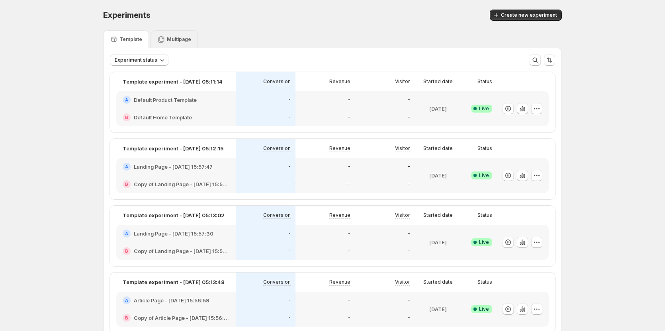
click at [178, 42] on p "Multipage" at bounding box center [179, 39] width 24 height 6
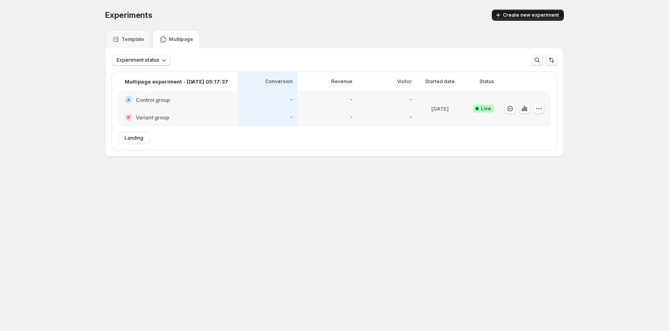
click at [528, 14] on span "Create new experiment" at bounding box center [531, 15] width 56 height 6
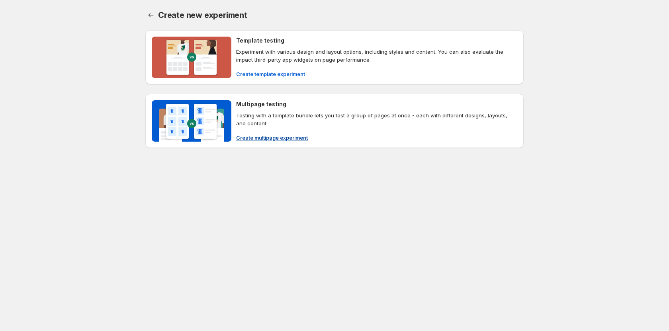
click at [249, 139] on span "Create multipage experiment" at bounding box center [272, 138] width 72 height 8
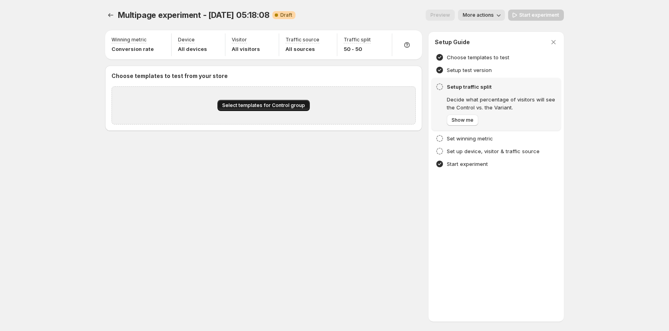
click at [248, 101] on button "Select templates for Control group" at bounding box center [263, 105] width 92 height 11
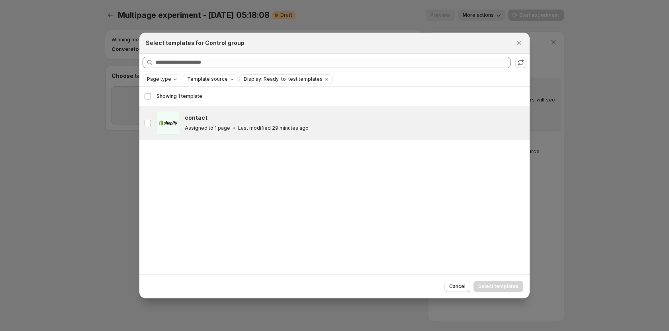
click at [230, 131] on icon ":r1q2:" at bounding box center [234, 128] width 8 height 8
click at [506, 289] on span "Select templates" at bounding box center [498, 286] width 40 height 6
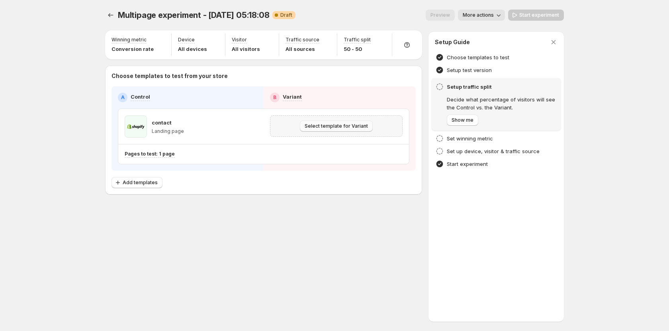
click at [319, 127] on span "Select template for Variant" at bounding box center [335, 126] width 63 height 6
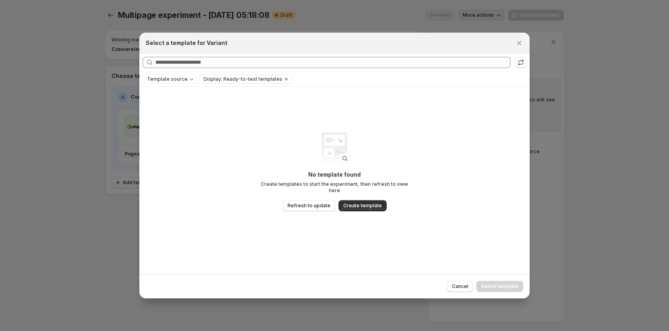
click at [511, 41] on div "Select a template for Variant" at bounding box center [334, 43] width 377 height 8
click at [519, 45] on icon "Close" at bounding box center [519, 43] width 8 height 8
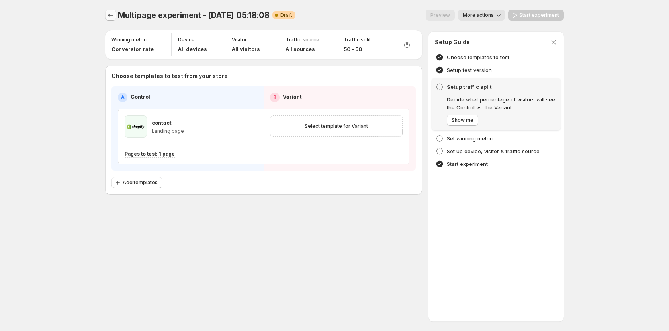
click at [115, 12] on button "Experiments" at bounding box center [110, 15] width 11 height 11
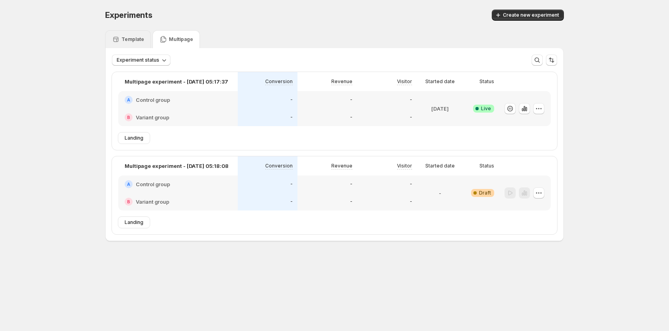
click at [135, 35] on div "Template" at bounding box center [128, 39] width 46 height 18
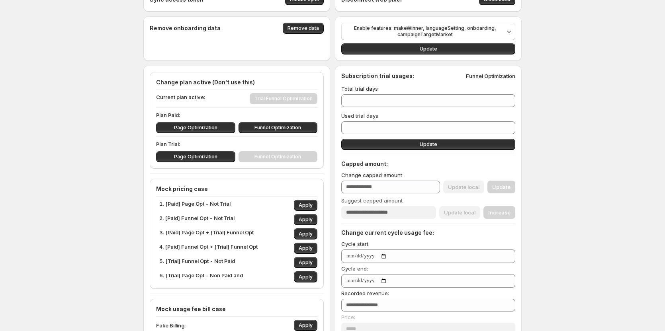
scroll to position [40, 0]
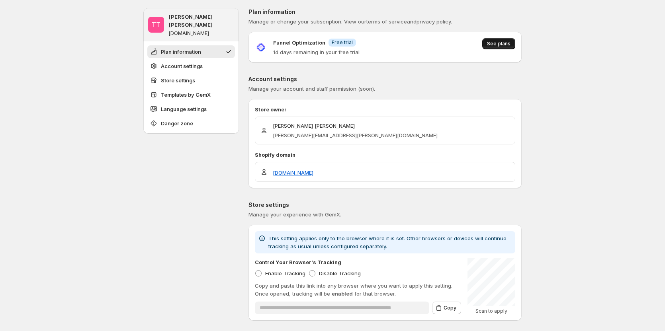
click at [495, 42] on span "See plans" at bounding box center [498, 44] width 23 height 6
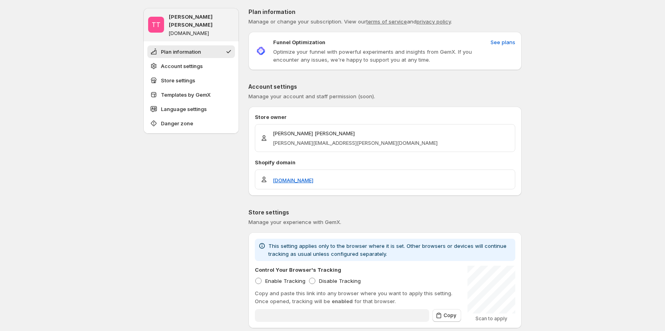
type input "**********"
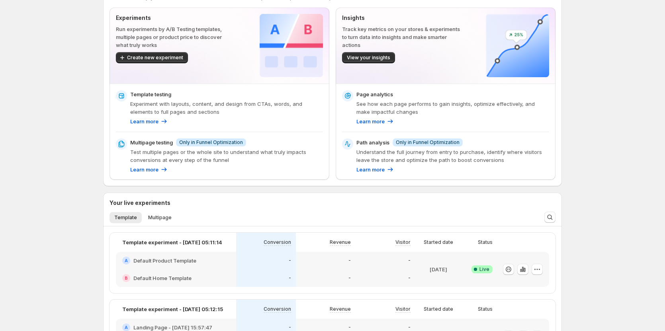
scroll to position [40, 0]
